Goal: Task Accomplishment & Management: Manage account settings

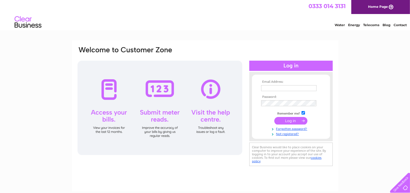
type input "info@metrovets.co.uk"
click at [291, 123] on input "submit" at bounding box center [290, 121] width 33 height 8
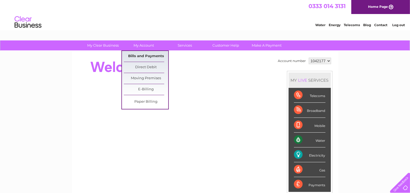
click at [146, 54] on link "Bills and Payments" at bounding box center [146, 56] width 44 height 11
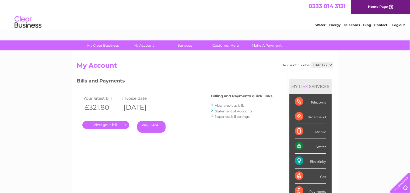
click at [109, 124] on link "." at bounding box center [105, 125] width 47 height 8
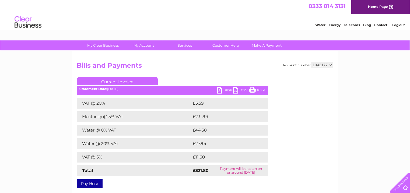
click at [225, 91] on link "PDF" at bounding box center [225, 91] width 16 height 8
